Goal: Information Seeking & Learning: Learn about a topic

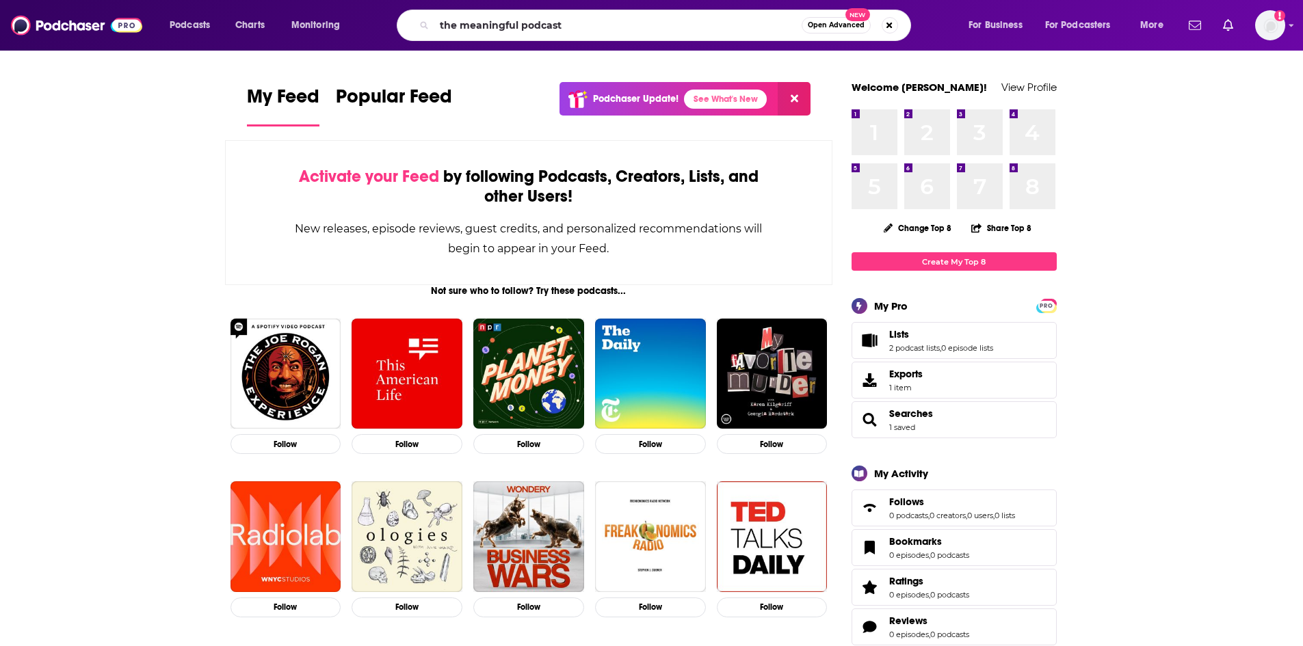
type input "the meaningful podcast"
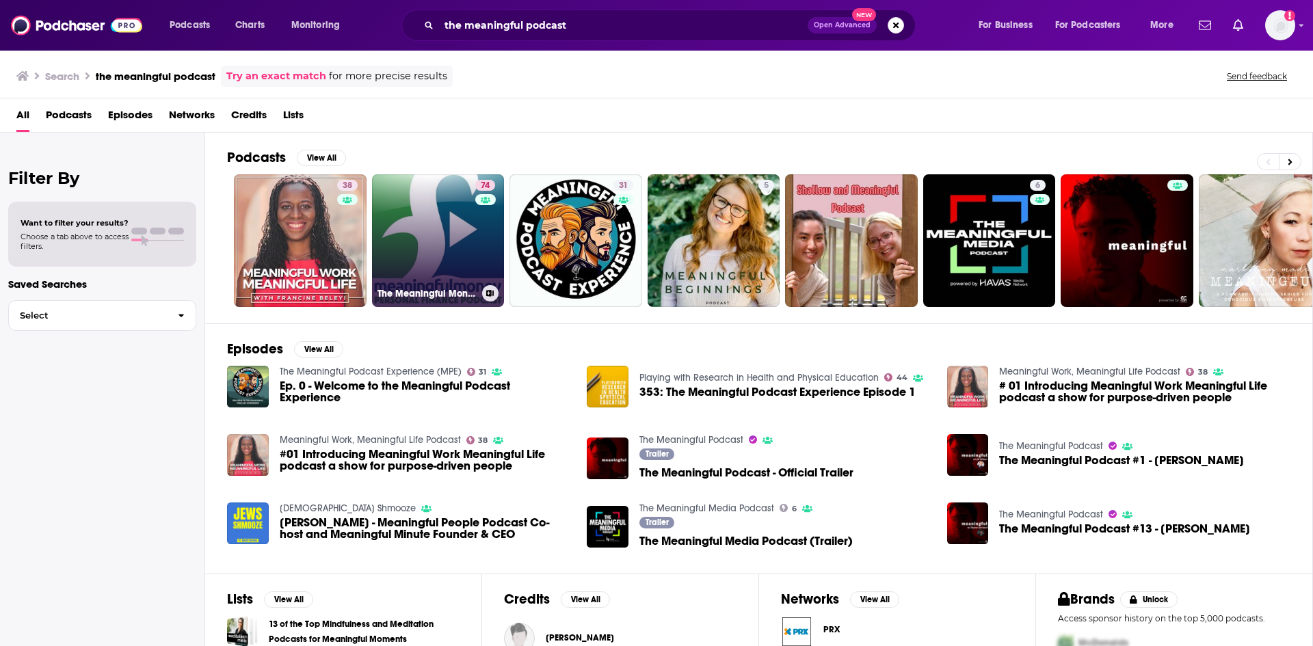
click at [430, 218] on link "74 The Meaningful Money Personal Finance Podcast" at bounding box center [438, 240] width 133 height 133
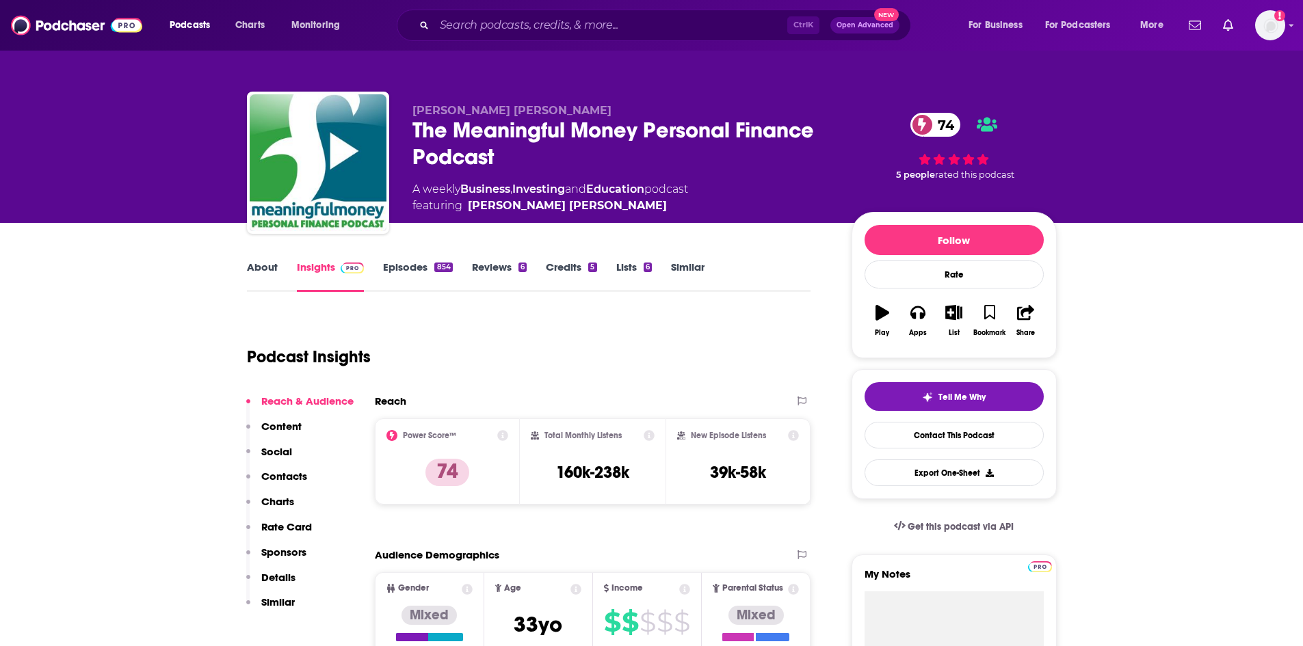
click at [428, 268] on link "Episodes 854" at bounding box center [417, 276] width 69 height 31
